Goal: Transaction & Acquisition: Book appointment/travel/reservation

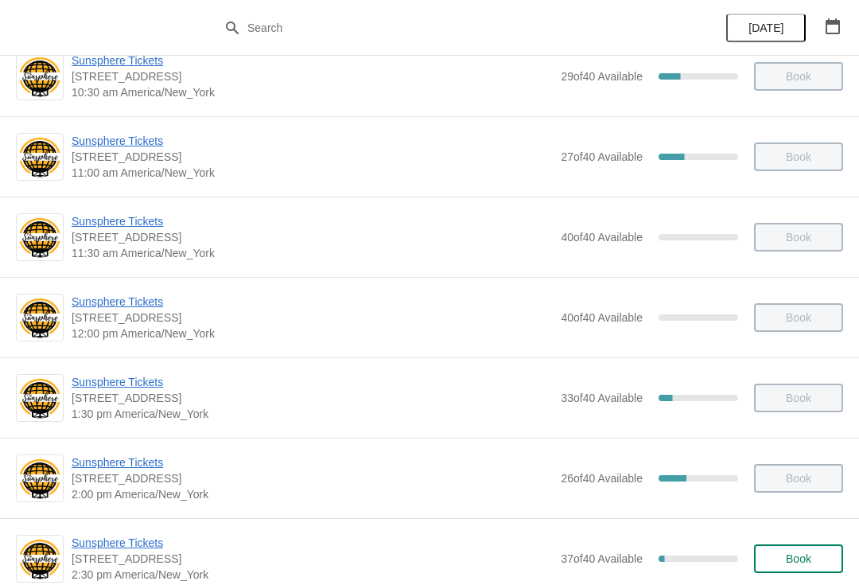
scroll to position [342, 0]
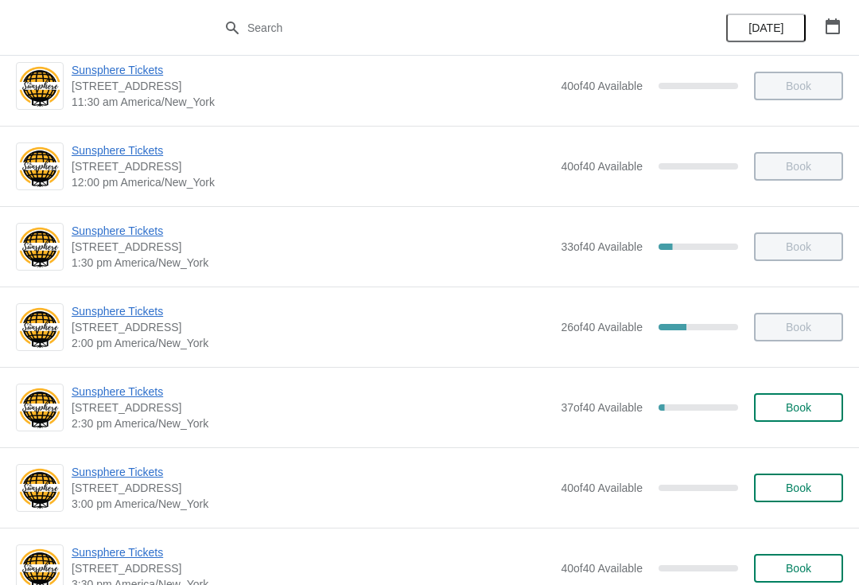
click at [794, 420] on button "Book" at bounding box center [798, 407] width 89 height 29
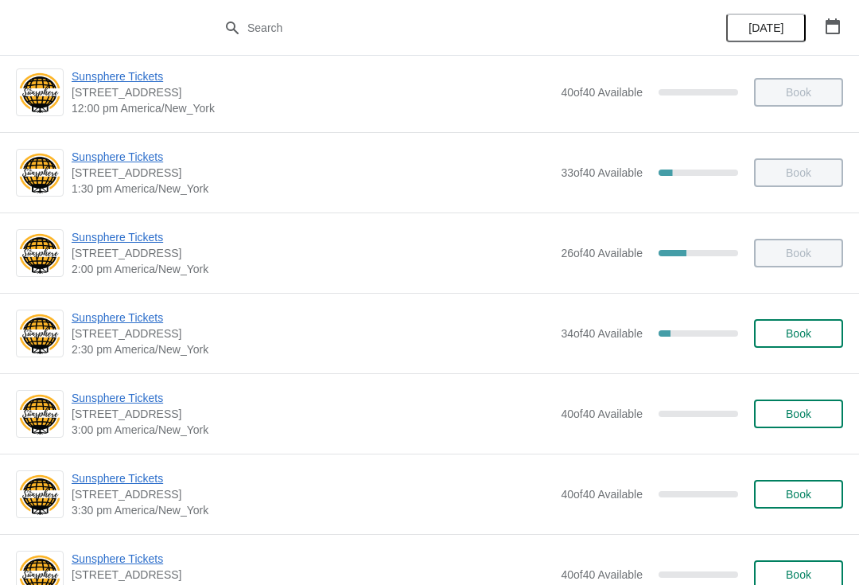
scroll to position [434, 0]
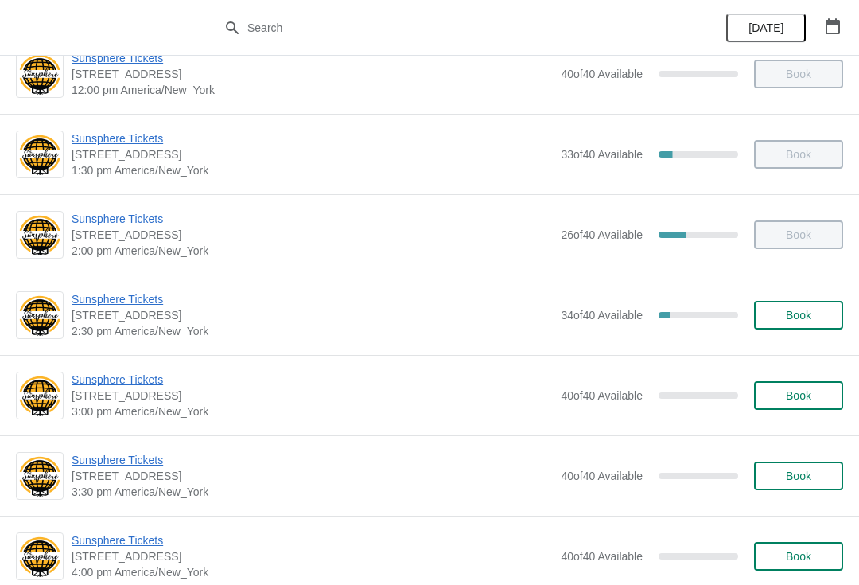
click at [799, 324] on button "Book" at bounding box center [798, 315] width 89 height 29
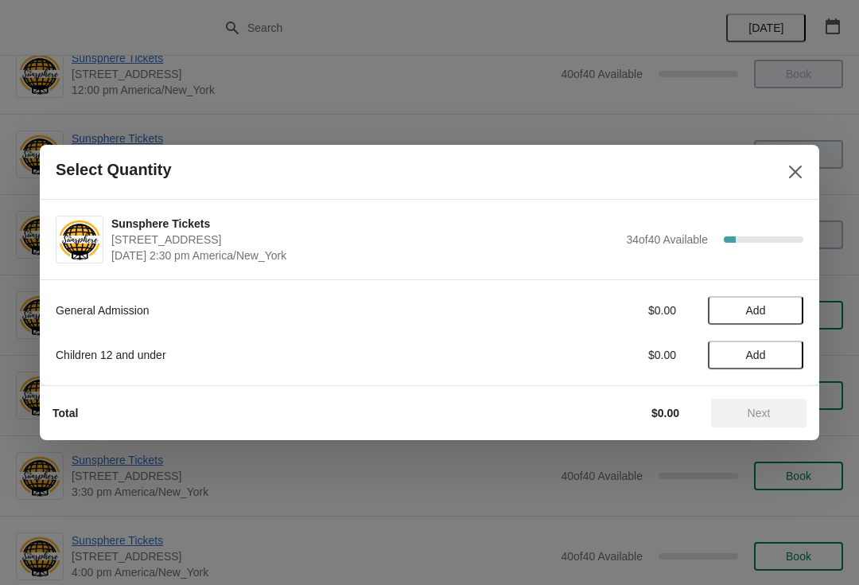
click at [767, 309] on span "Add" at bounding box center [755, 310] width 67 height 13
click at [783, 307] on icon at bounding box center [783, 310] width 17 height 17
click at [763, 411] on span "Next" at bounding box center [759, 412] width 23 height 13
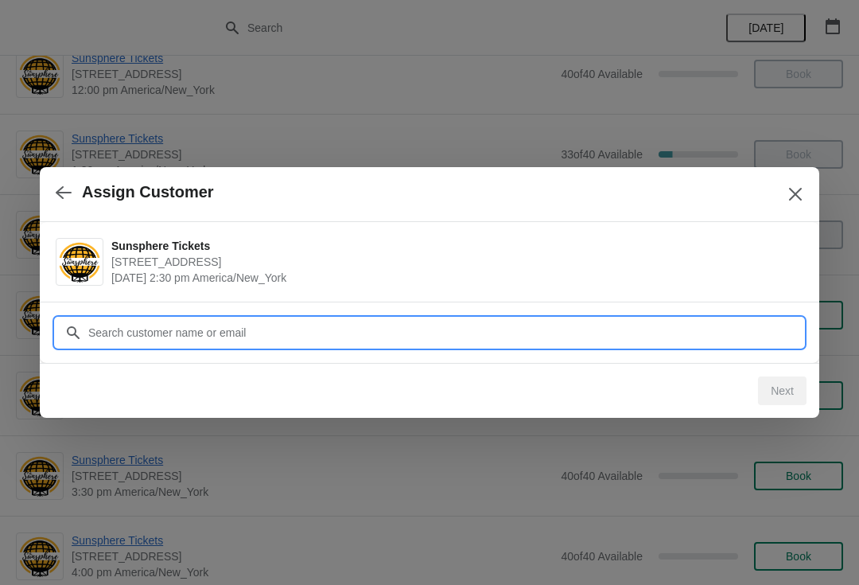
click at [643, 322] on input "Customer" at bounding box center [445, 332] width 716 height 29
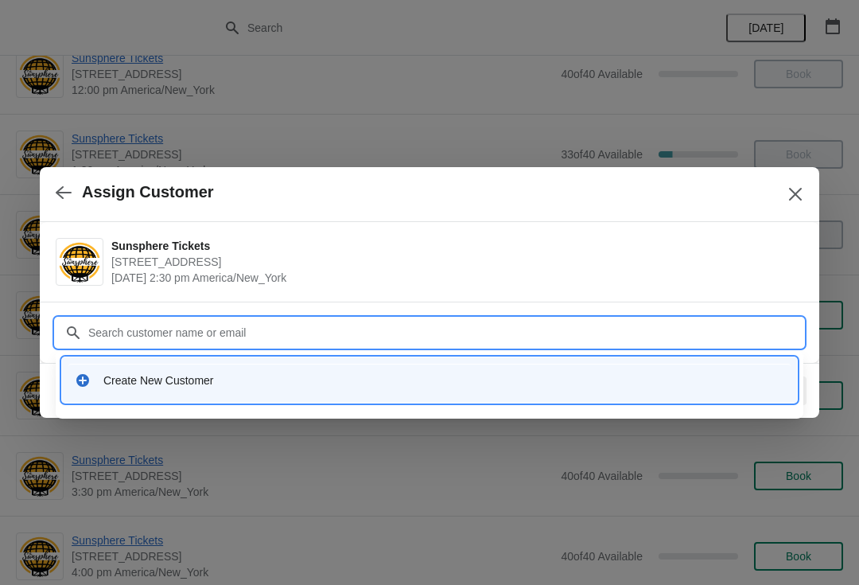
click at [369, 379] on div "Create New Customer" at bounding box center [443, 380] width 681 height 16
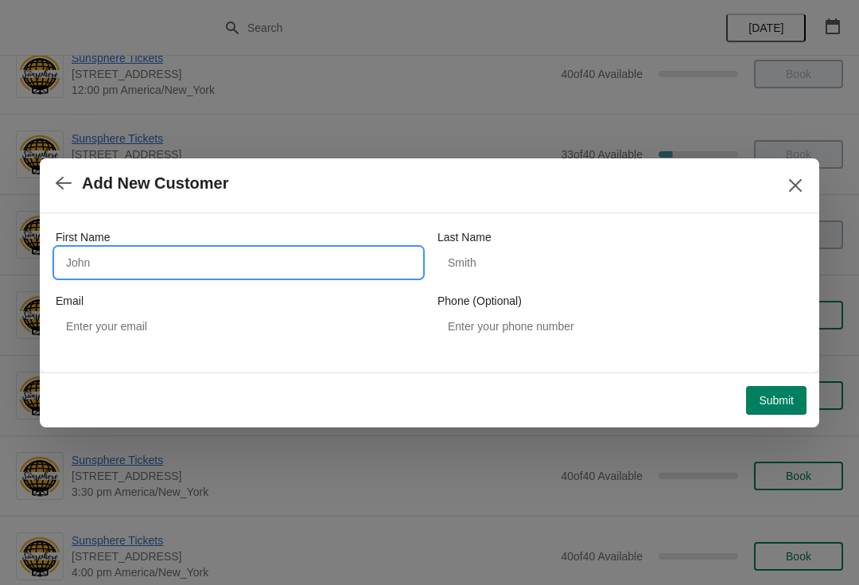
click at [216, 251] on input "First Name" at bounding box center [239, 262] width 366 height 29
type input "W"
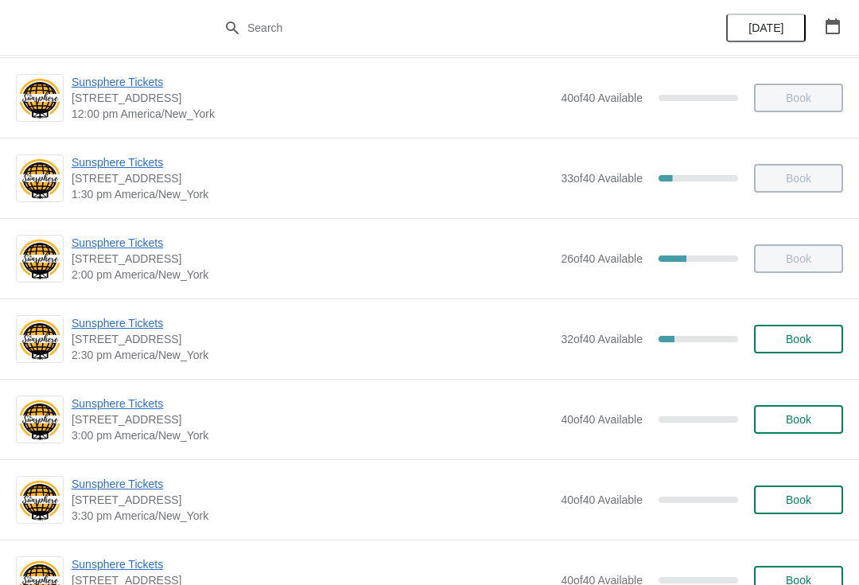
scroll to position [424, 0]
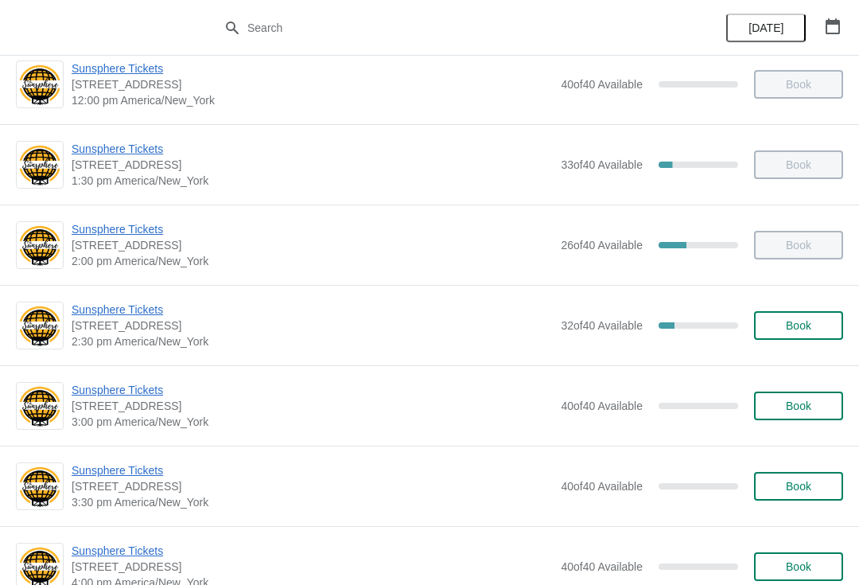
click at [779, 329] on span "Book" at bounding box center [798, 325] width 60 height 13
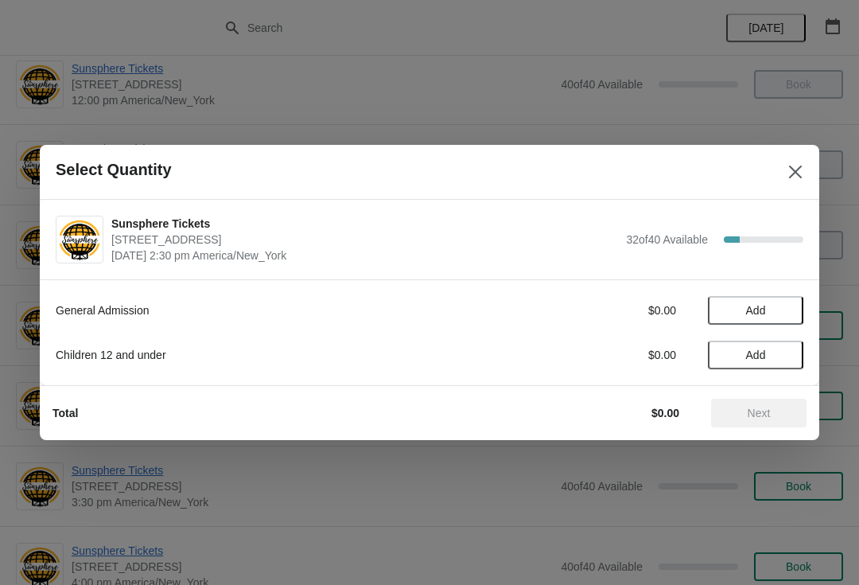
click at [778, 317] on button "Add" at bounding box center [755, 310] width 95 height 29
click at [783, 313] on icon at bounding box center [783, 310] width 17 height 17
click at [776, 399] on button "Next" at bounding box center [758, 412] width 95 height 29
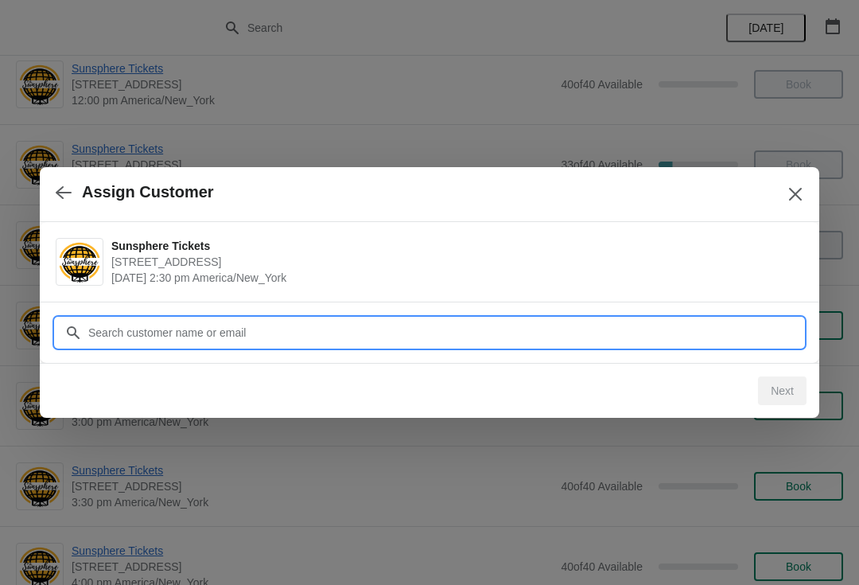
click at [724, 330] on input "Customer" at bounding box center [445, 332] width 716 height 29
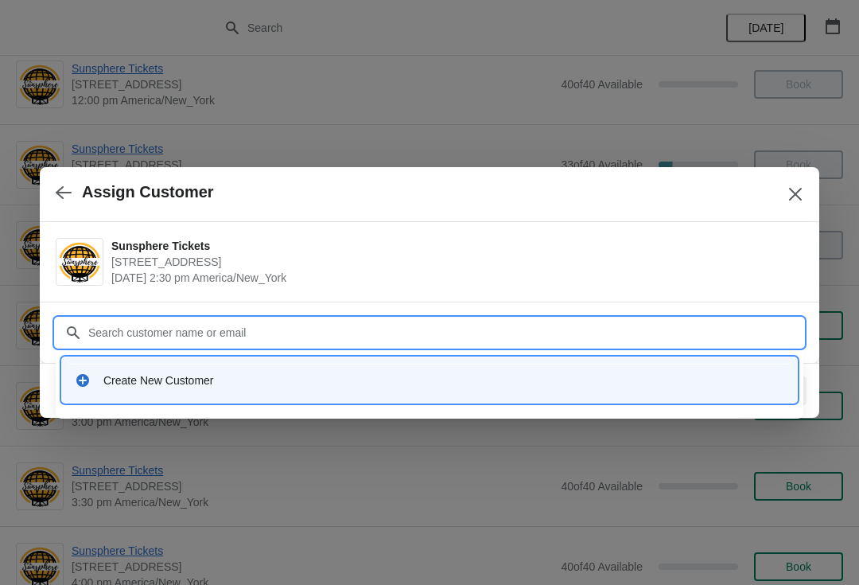
click at [305, 381] on div "Create New Customer" at bounding box center [443, 380] width 681 height 16
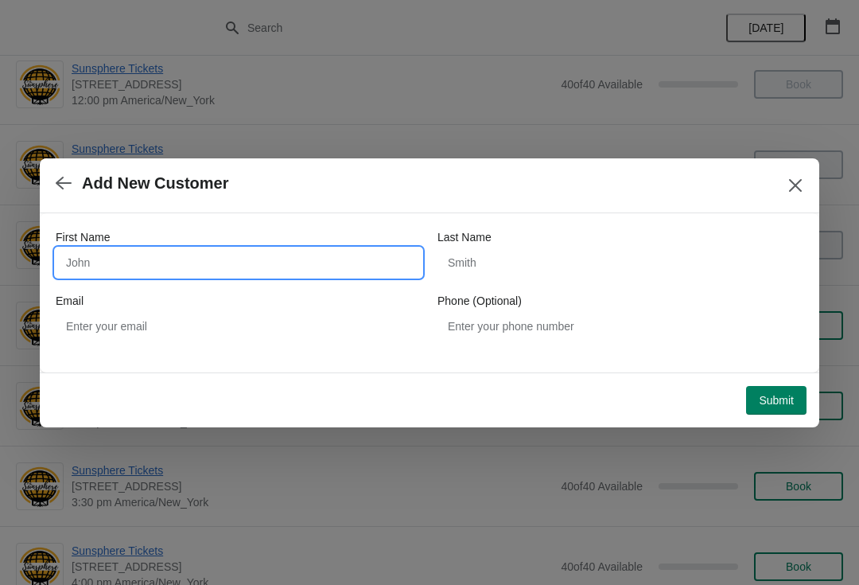
click at [243, 266] on input "First Name" at bounding box center [239, 262] width 366 height 29
type input "W"
click at [785, 371] on div "First Name W Last Name Email Phone (Optional)" at bounding box center [429, 292] width 779 height 159
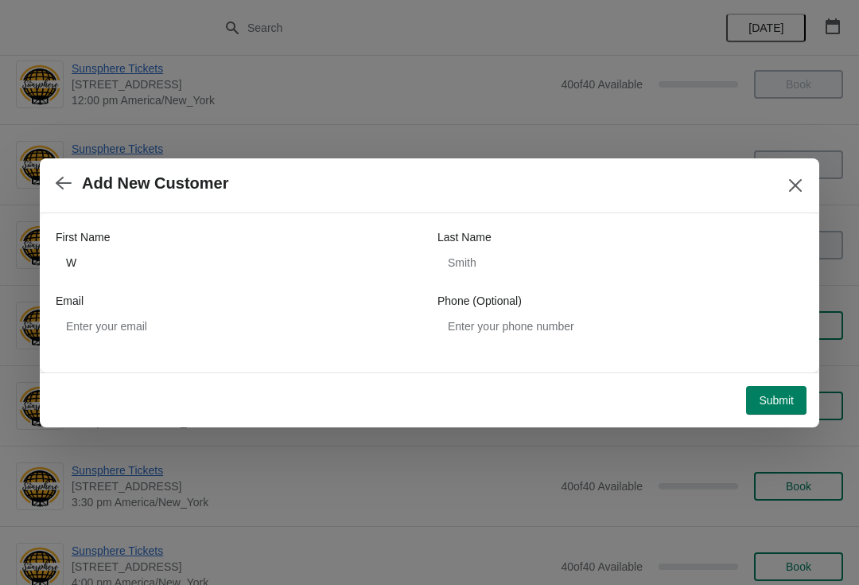
click at [789, 398] on span "Submit" at bounding box center [776, 400] width 35 height 13
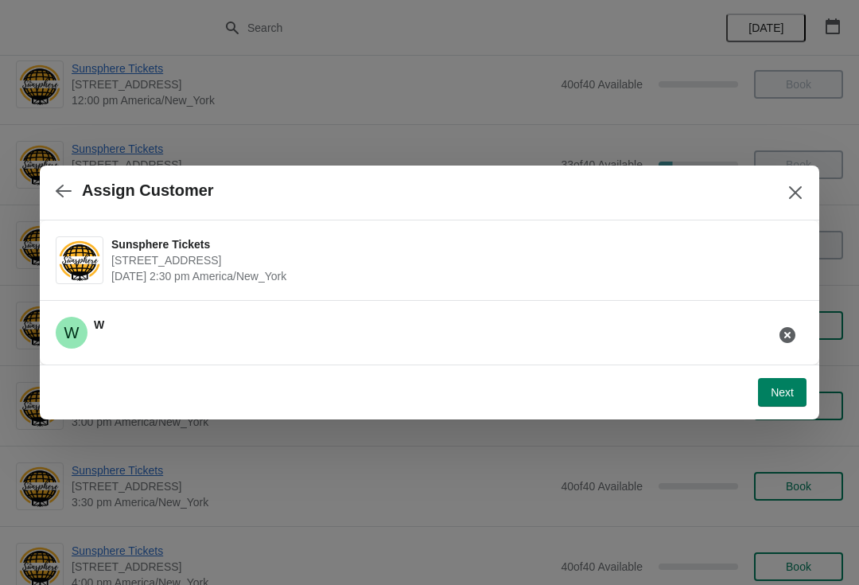
click at [787, 398] on span "Next" at bounding box center [782, 392] width 23 height 13
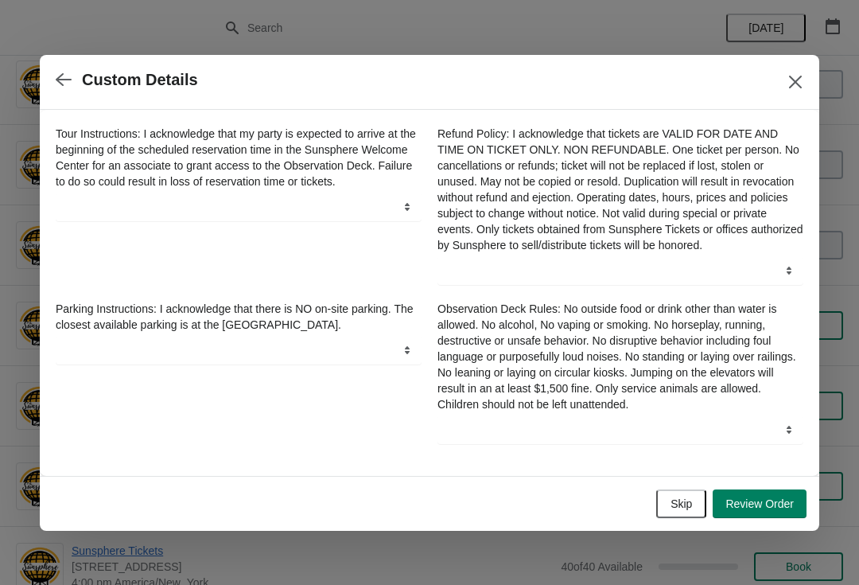
click at [693, 497] on button "Skip" at bounding box center [681, 503] width 50 height 29
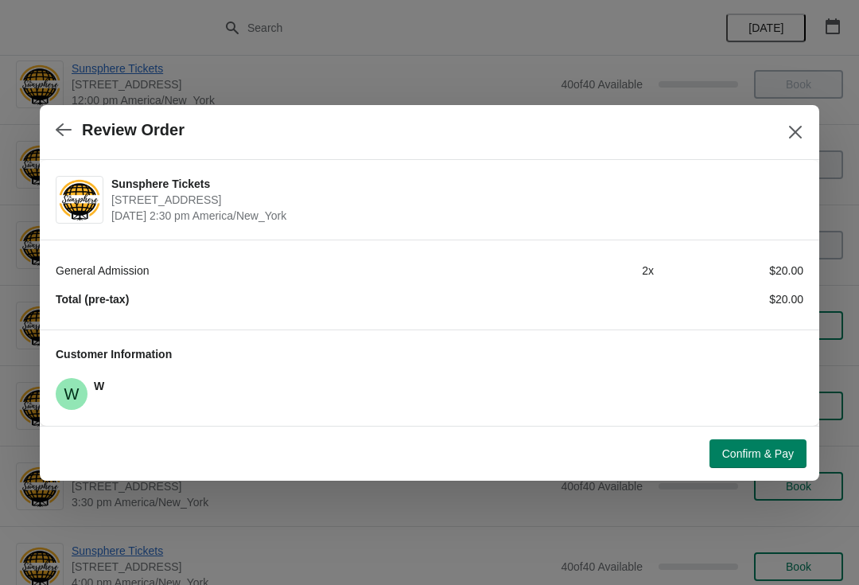
click at [744, 435] on div "Confirm & Pay" at bounding box center [426, 450] width 760 height 35
click at [739, 433] on div "Confirm & Pay" at bounding box center [426, 450] width 760 height 35
click at [750, 453] on span "Confirm & Pay" at bounding box center [758, 453] width 72 height 13
